Goal: Task Accomplishment & Management: Manage account settings

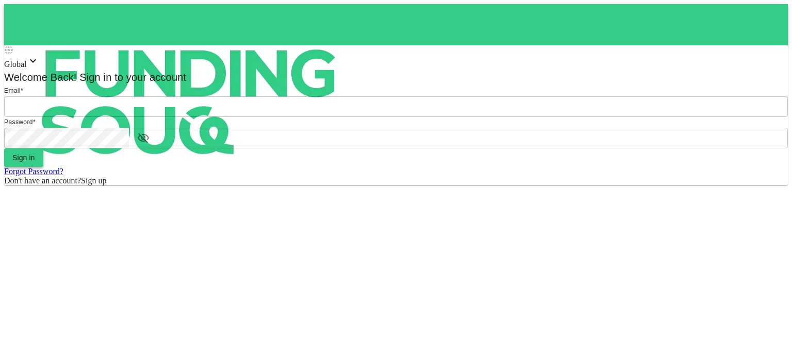
type input "[EMAIL_ADDRESS][DOMAIN_NAME]"
click at [43, 167] on button "Sign in" at bounding box center [23, 158] width 39 height 19
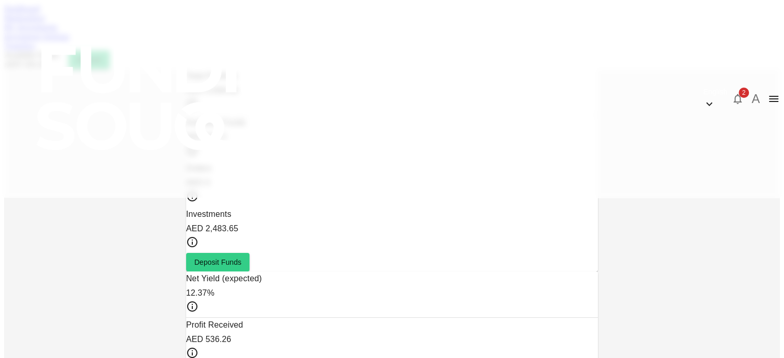
click at [45, 22] on link "Marketplace" at bounding box center [24, 17] width 41 height 9
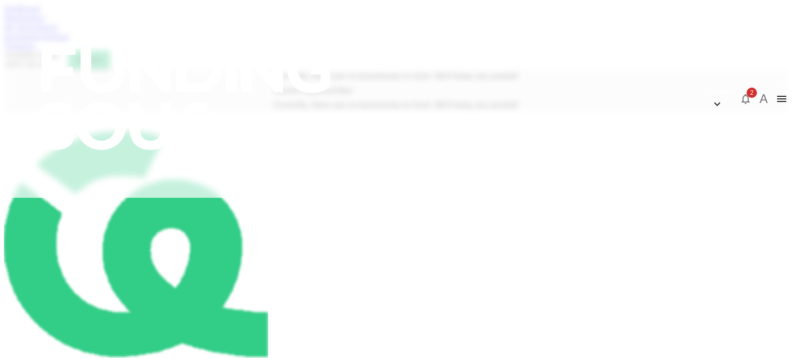
click at [58, 31] on link "My Investments" at bounding box center [31, 27] width 54 height 9
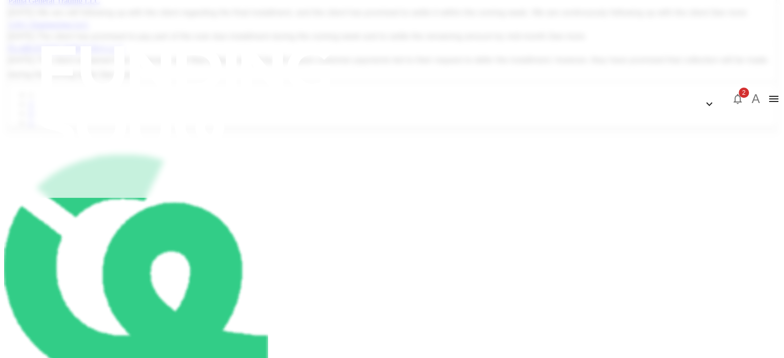
scroll to position [375, 0]
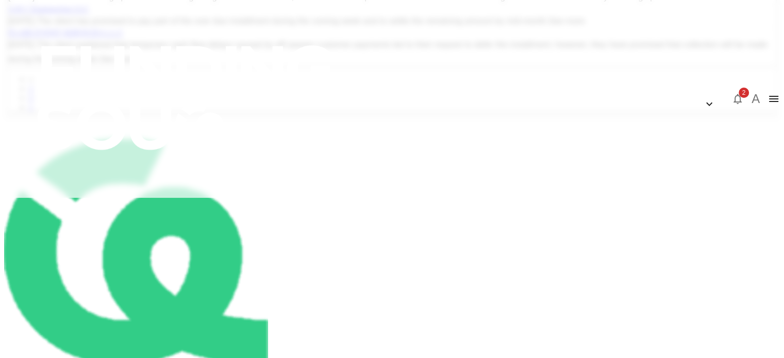
drag, startPoint x: 536, startPoint y: 132, endPoint x: 384, endPoint y: 175, distance: 157.5
click at [384, 112] on div "My Portfolio Updates Pama General Trading LLC [DATE] We are still following up …" at bounding box center [392, 38] width 768 height 145
click at [728, 89] on button "2" at bounding box center [738, 99] width 21 height 21
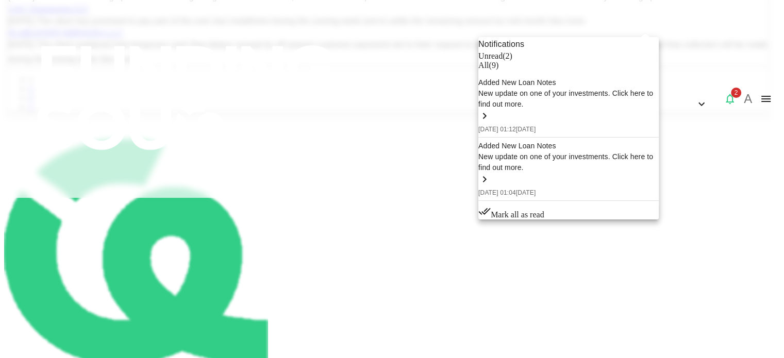
click at [58, 239] on div at bounding box center [392, 179] width 784 height 358
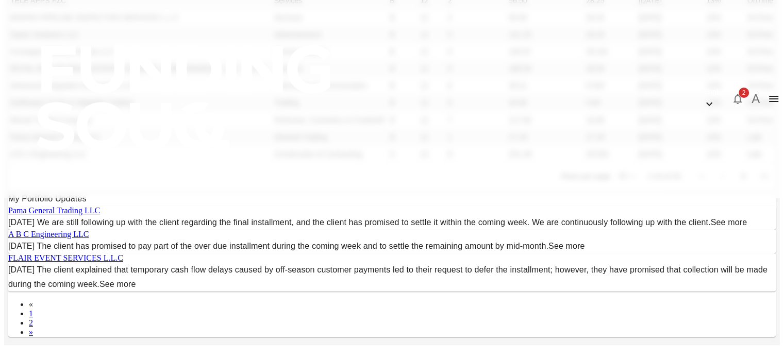
scroll to position [0, 0]
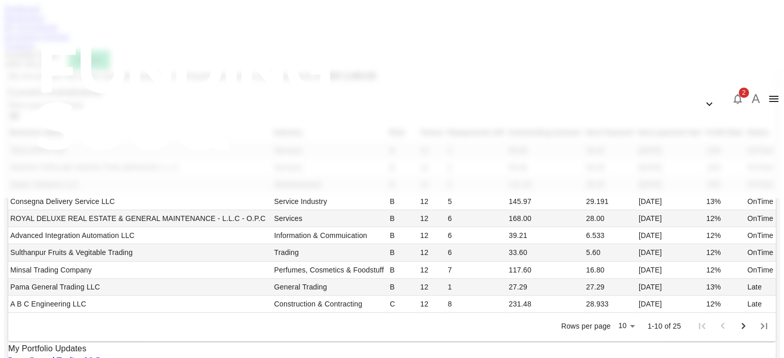
click at [40, 13] on link "Dashboard" at bounding box center [22, 8] width 36 height 9
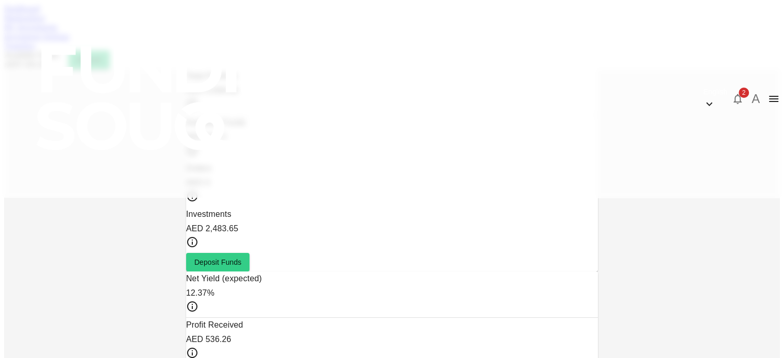
click at [734, 94] on icon "button" at bounding box center [738, 99] width 8 height 10
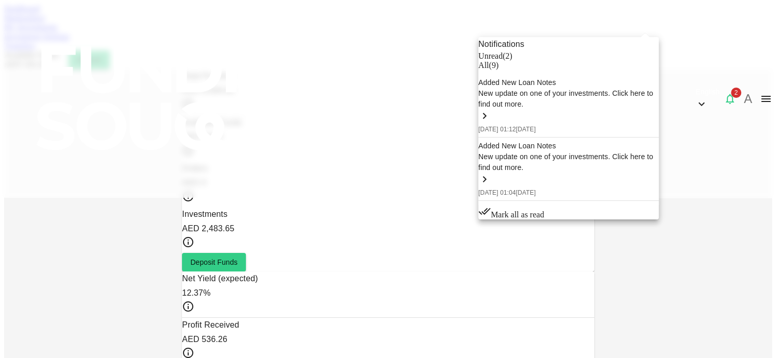
click at [545, 210] on span "Mark all as read" at bounding box center [518, 214] width 54 height 9
